Goal: Task Accomplishment & Management: Complete application form

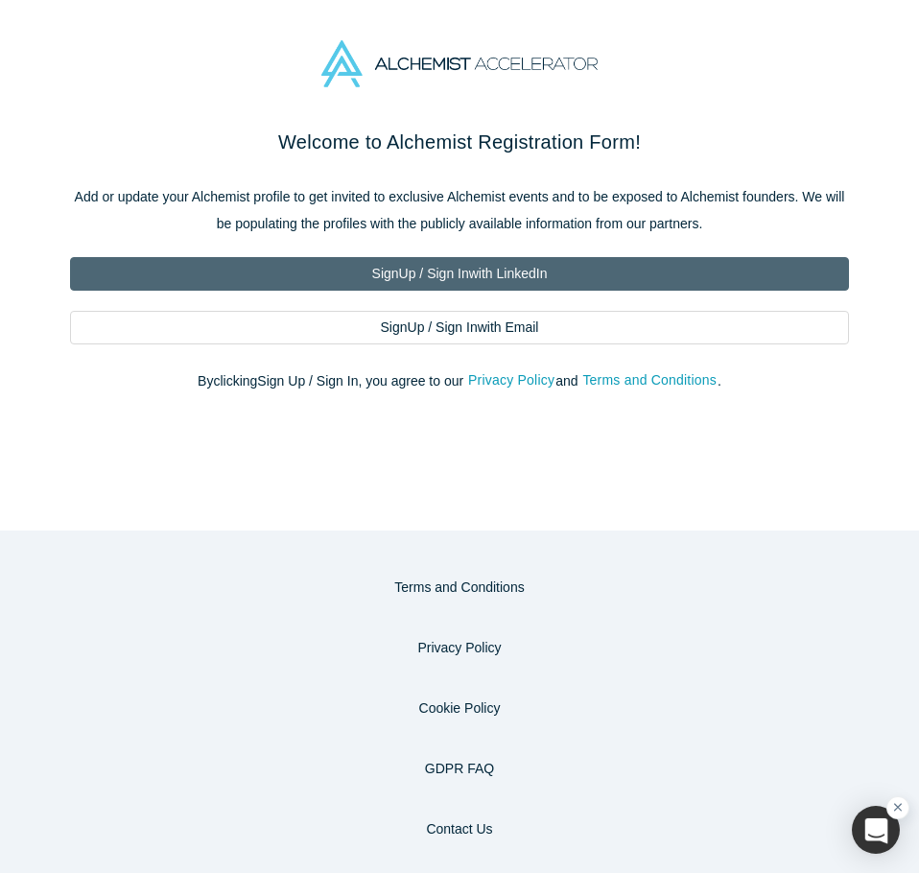
click at [399, 278] on link "Sign Up / Sign In with LinkedIn" at bounding box center [459, 274] width 779 height 34
